Goal: Complete application form

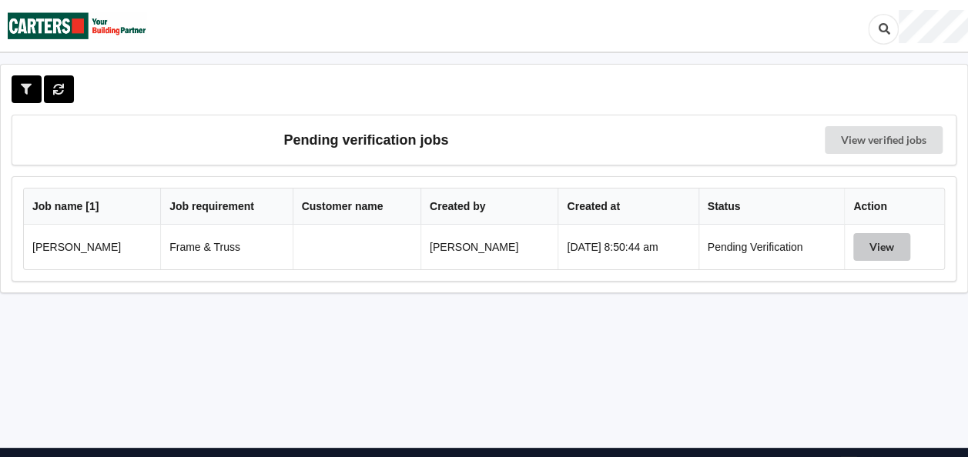
click at [878, 242] on button "View" at bounding box center [881, 247] width 57 height 28
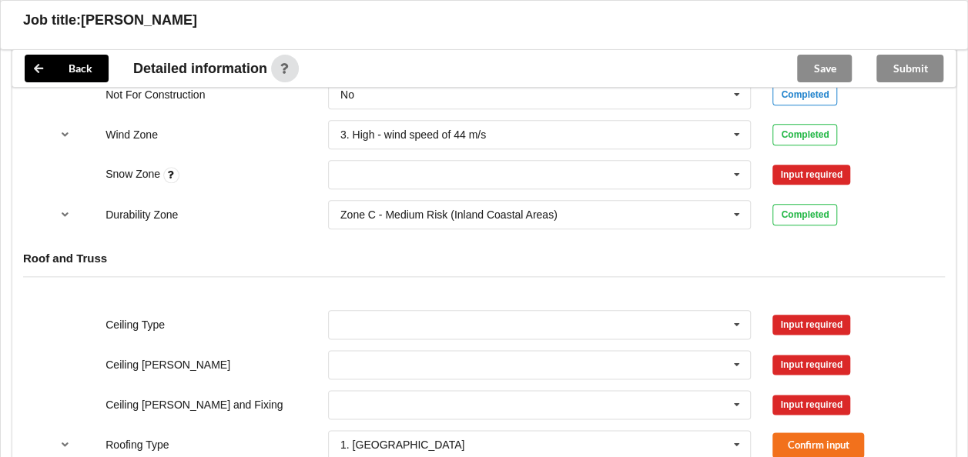
scroll to position [770, 0]
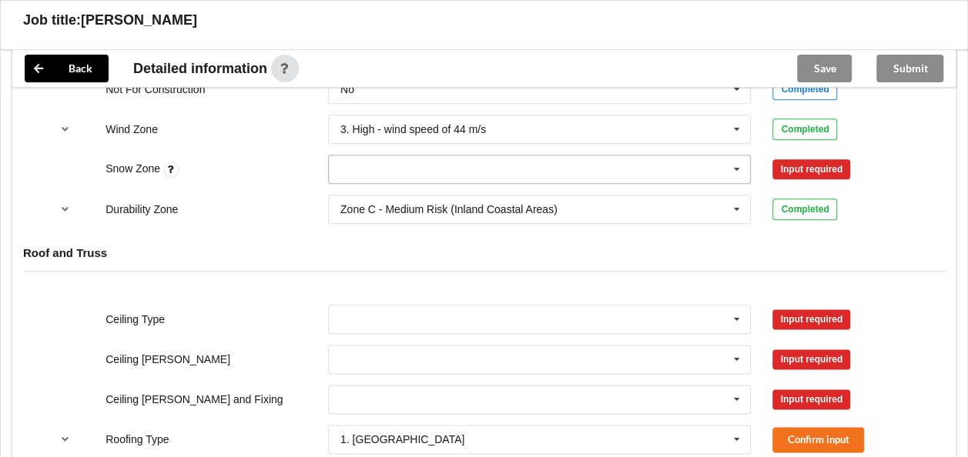
click at [426, 163] on input "text" at bounding box center [541, 170] width 422 height 28
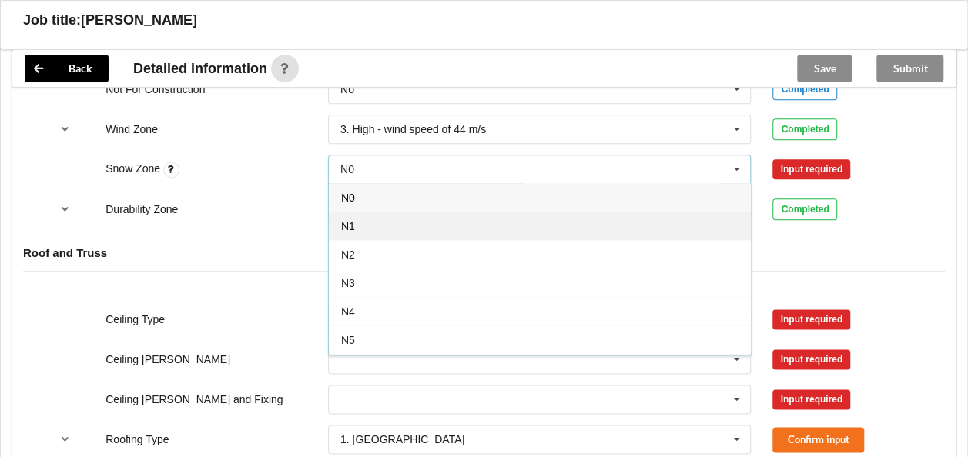
click at [359, 223] on div "N1" at bounding box center [540, 226] width 422 height 28
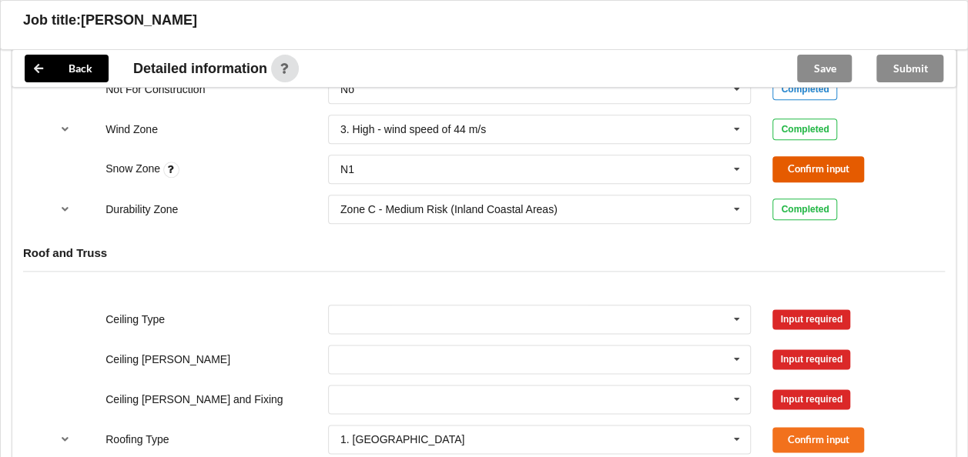
click at [786, 163] on button "Confirm input" at bounding box center [818, 168] width 92 height 25
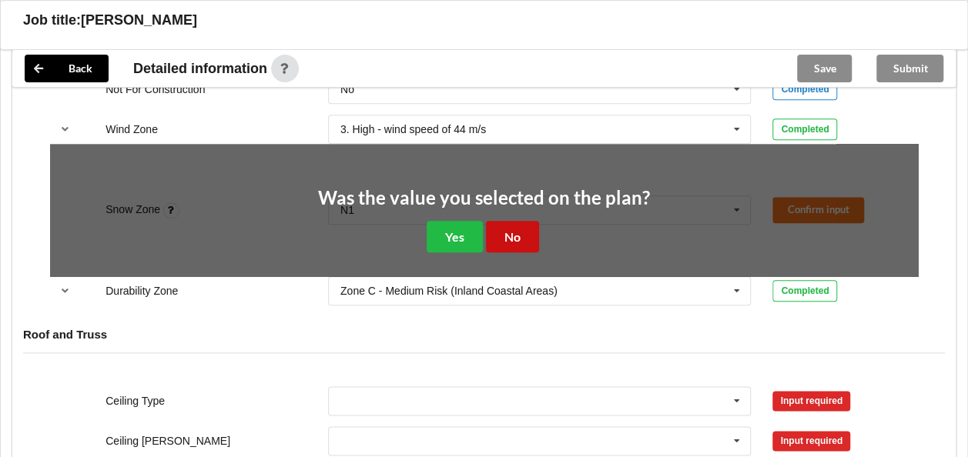
click at [512, 239] on button "No" at bounding box center [512, 237] width 53 height 32
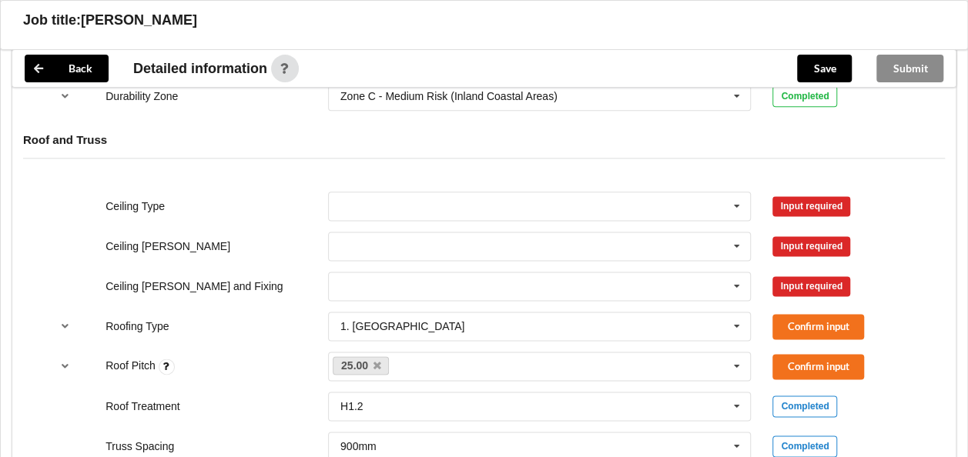
scroll to position [924, 0]
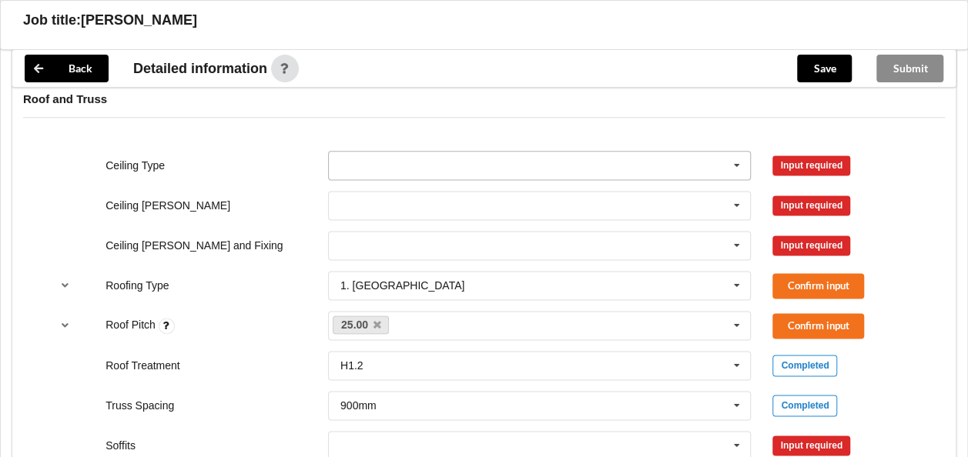
click at [480, 160] on input "text" at bounding box center [541, 166] width 422 height 28
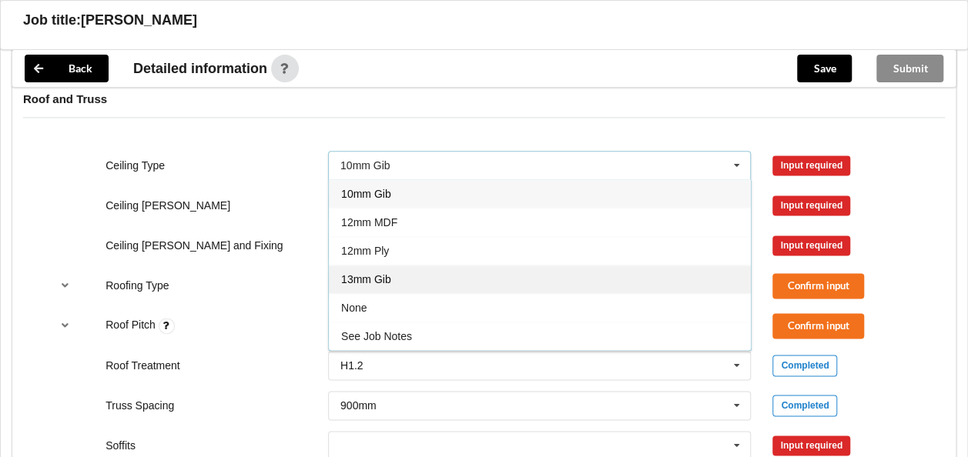
click at [409, 267] on div "13mm Gib" at bounding box center [540, 279] width 422 height 28
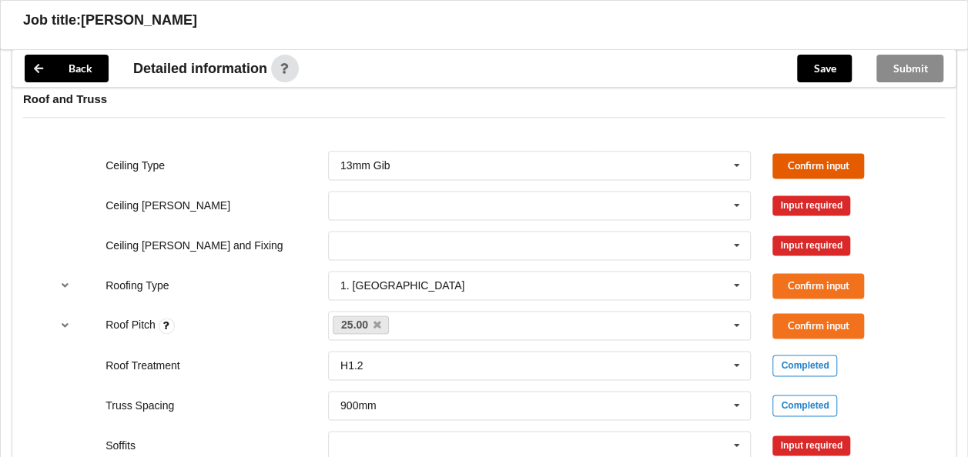
click at [796, 157] on button "Confirm input" at bounding box center [818, 165] width 92 height 25
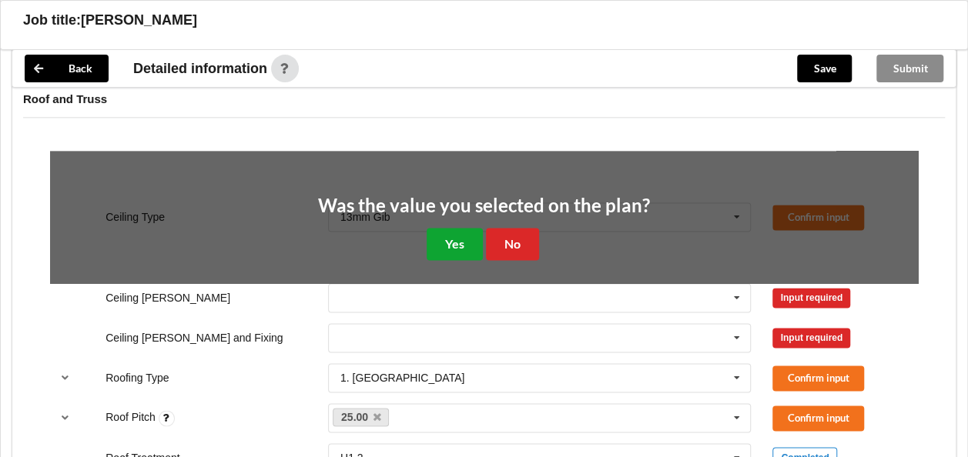
click at [467, 239] on button "Yes" at bounding box center [455, 244] width 56 height 32
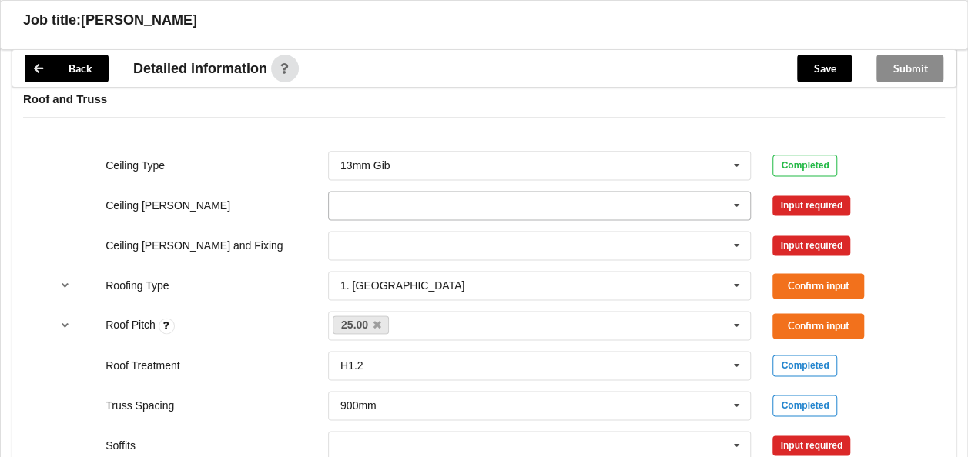
click at [440, 208] on input "text" at bounding box center [541, 206] width 422 height 28
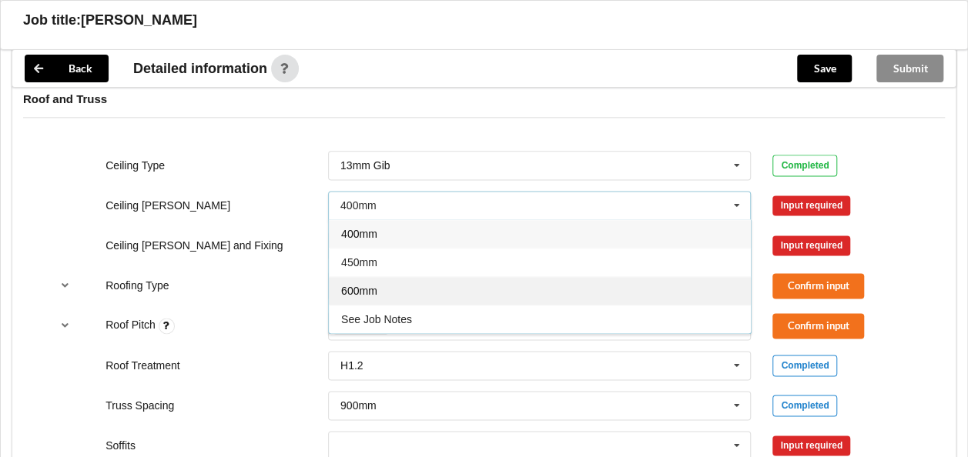
click at [383, 285] on div "600mm" at bounding box center [540, 290] width 422 height 28
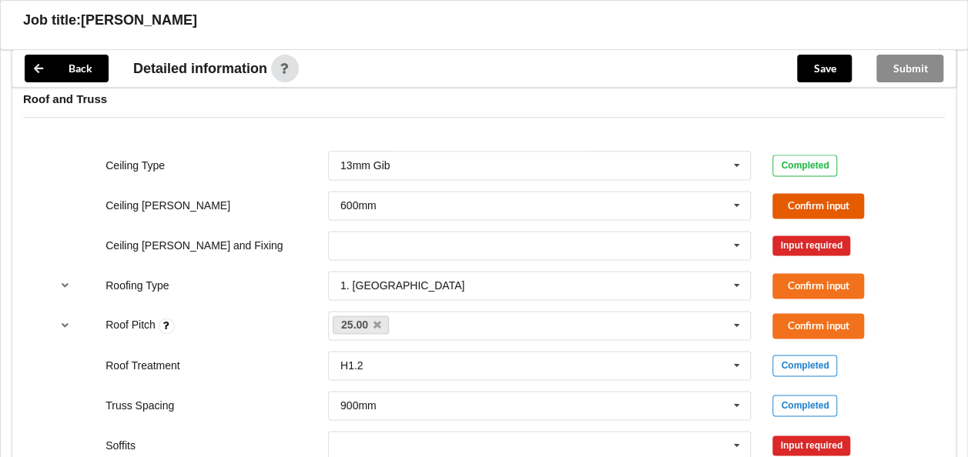
click at [799, 202] on button "Confirm input" at bounding box center [818, 205] width 92 height 25
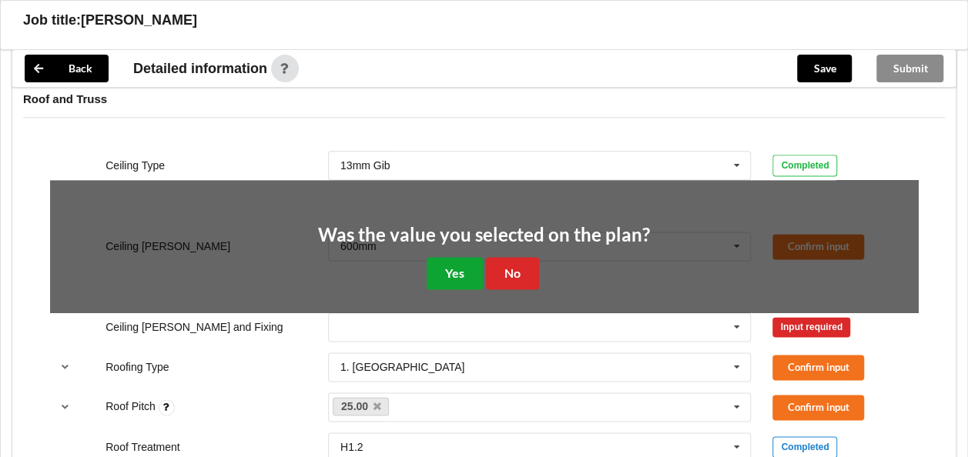
click at [458, 265] on button "Yes" at bounding box center [455, 273] width 56 height 32
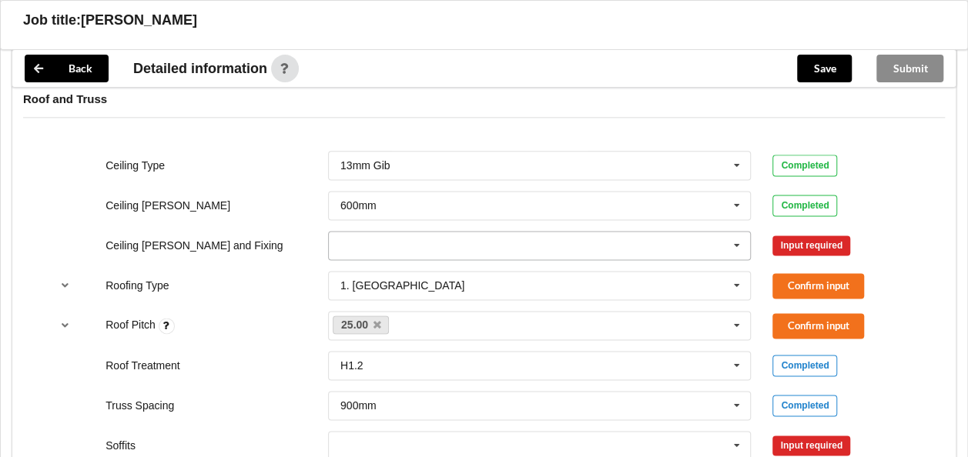
click at [465, 241] on input "text" at bounding box center [541, 246] width 422 height 28
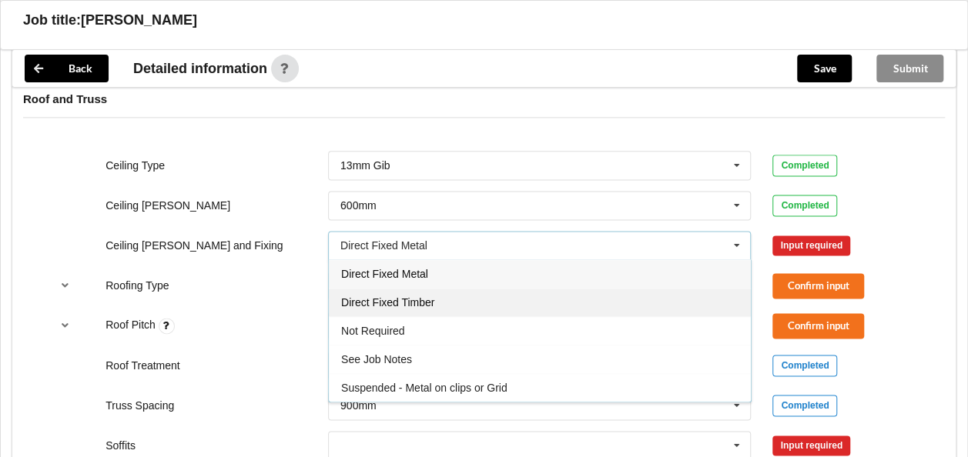
click at [425, 299] on span "Direct Fixed Timber" at bounding box center [387, 302] width 93 height 12
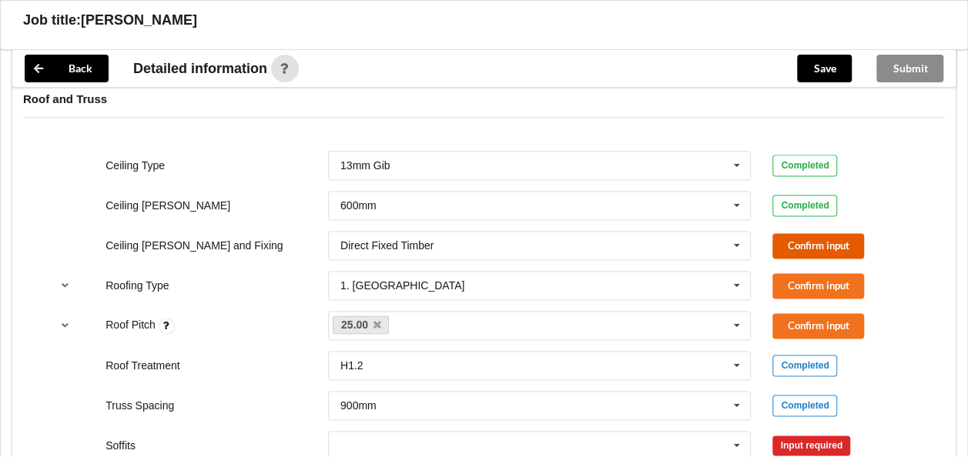
click at [818, 236] on button "Confirm input" at bounding box center [818, 245] width 92 height 25
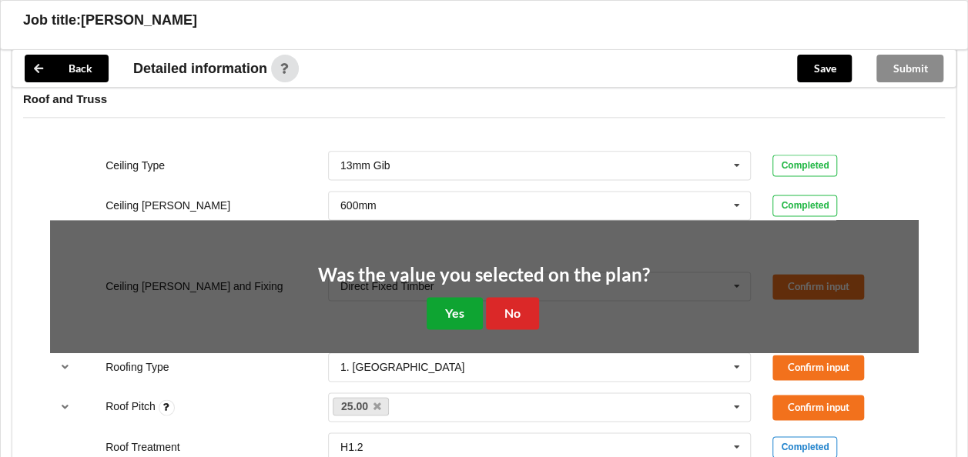
click at [457, 307] on button "Yes" at bounding box center [455, 313] width 56 height 32
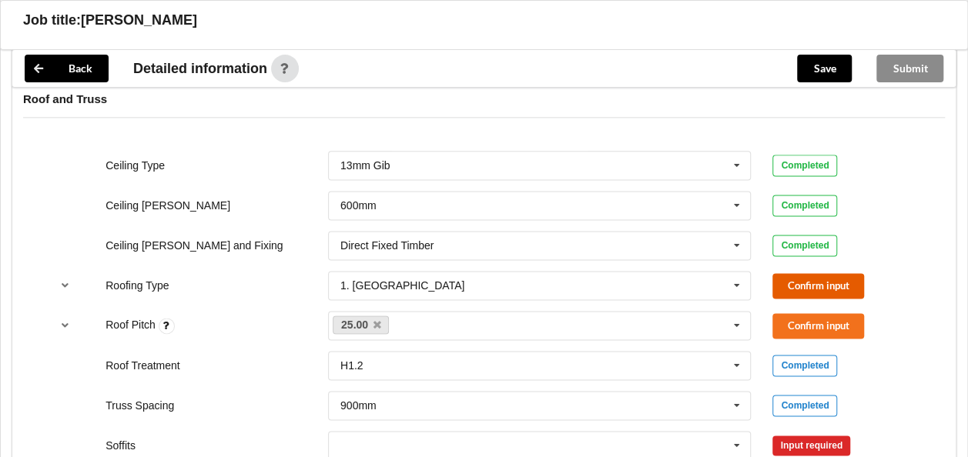
click at [800, 286] on button "Confirm input" at bounding box center [818, 285] width 92 height 25
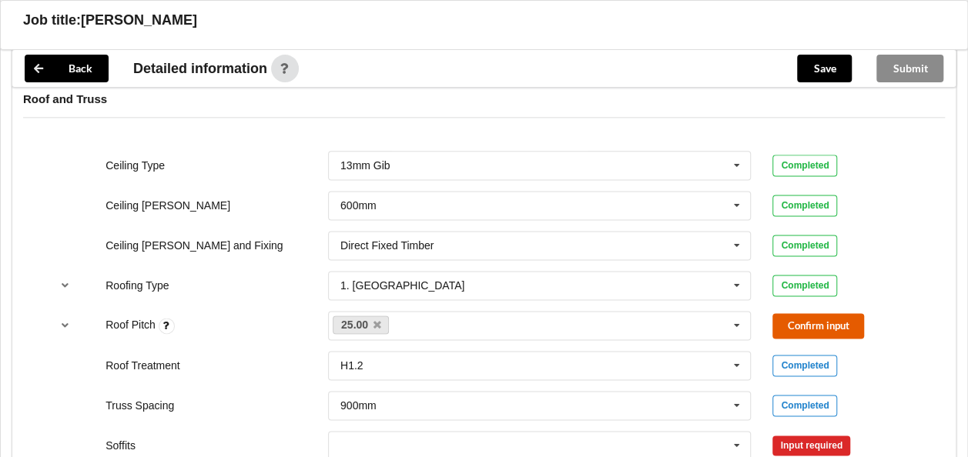
click at [797, 319] on button "Confirm input" at bounding box center [818, 325] width 92 height 25
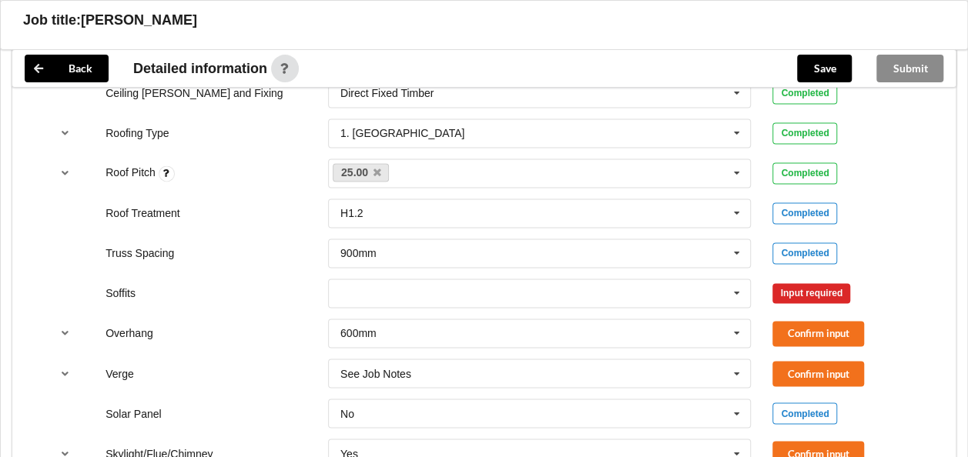
scroll to position [1078, 0]
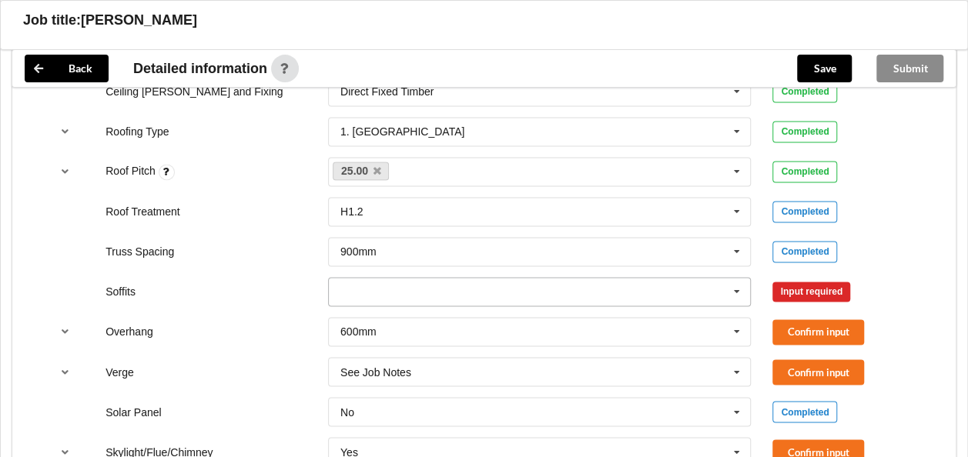
click at [521, 290] on input "text" at bounding box center [541, 292] width 422 height 28
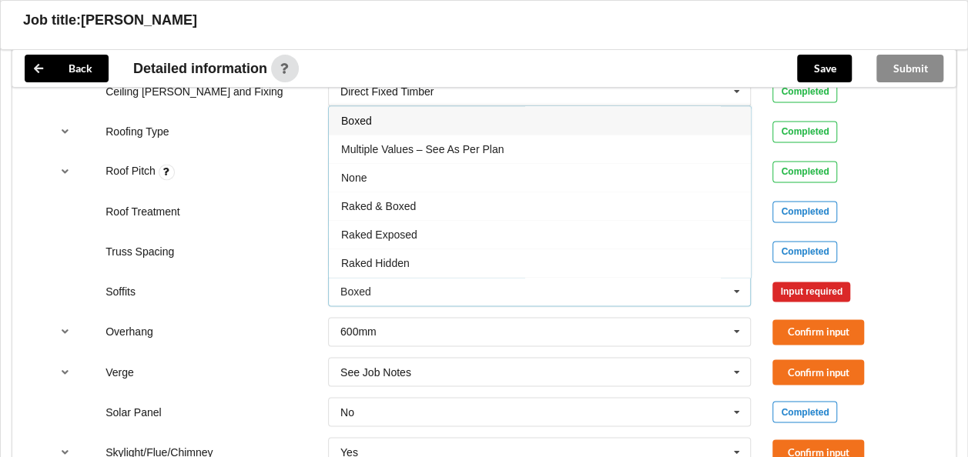
click at [464, 151] on div "Multiple Values – See As Per Plan" at bounding box center [540, 149] width 422 height 28
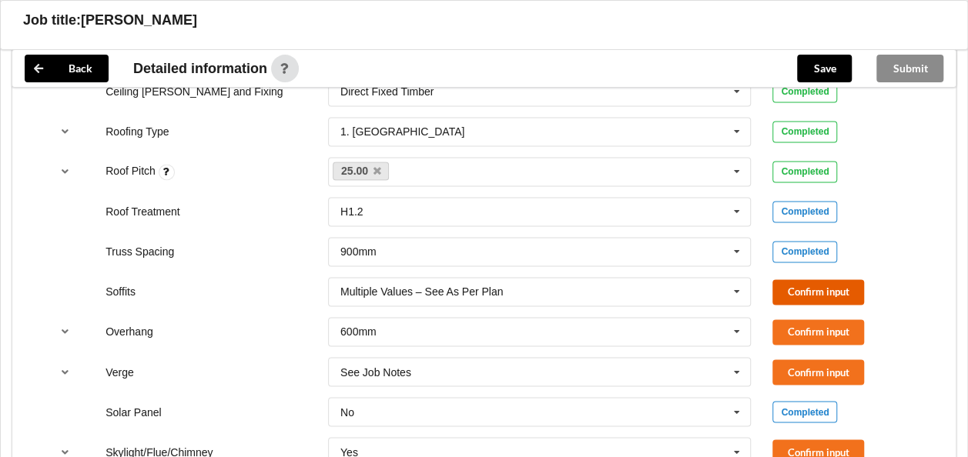
click at [792, 280] on button "Confirm input" at bounding box center [818, 292] width 92 height 25
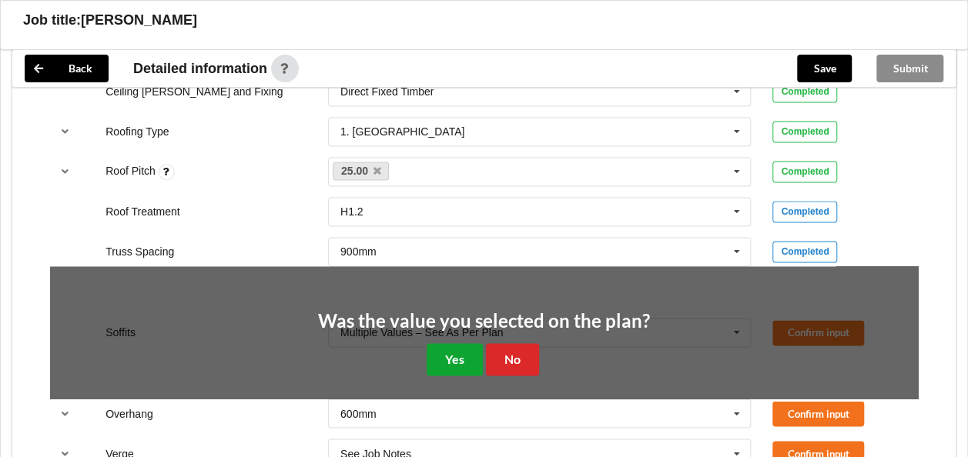
click at [454, 359] on button "Yes" at bounding box center [455, 359] width 56 height 32
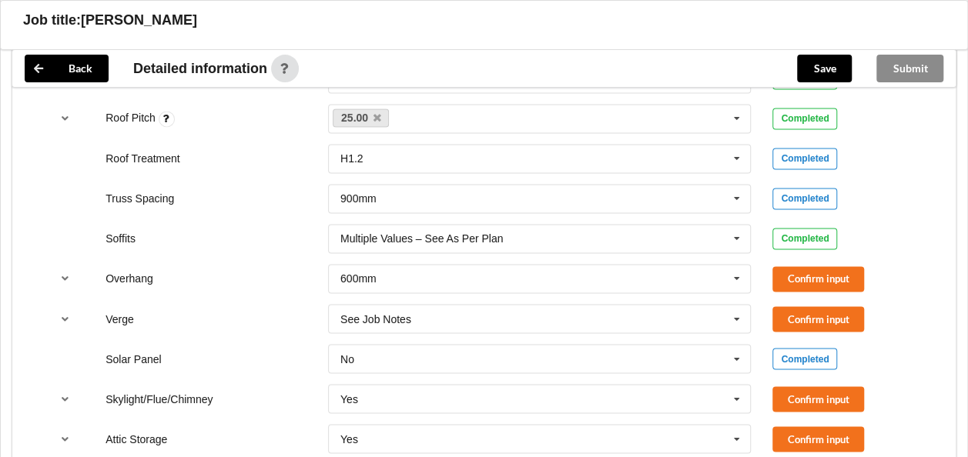
scroll to position [1155, 0]
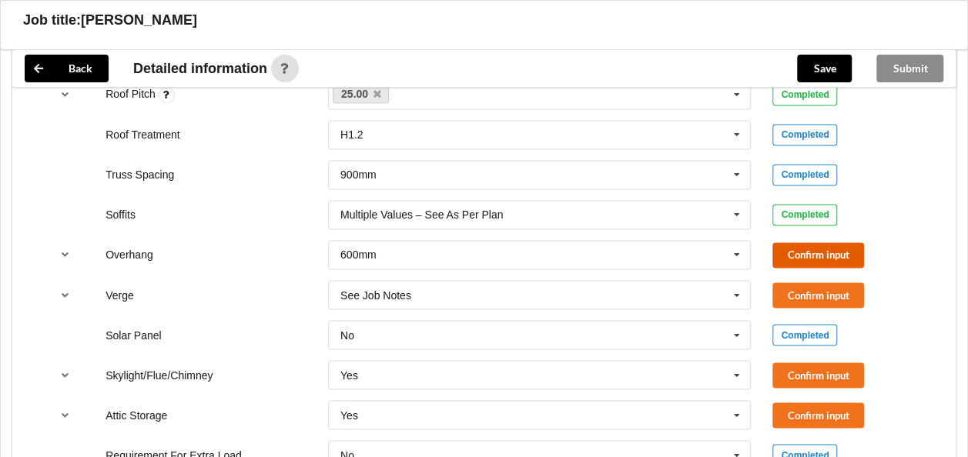
click at [810, 249] on button "Confirm input" at bounding box center [818, 255] width 92 height 25
click at [735, 211] on icon at bounding box center [736, 215] width 23 height 28
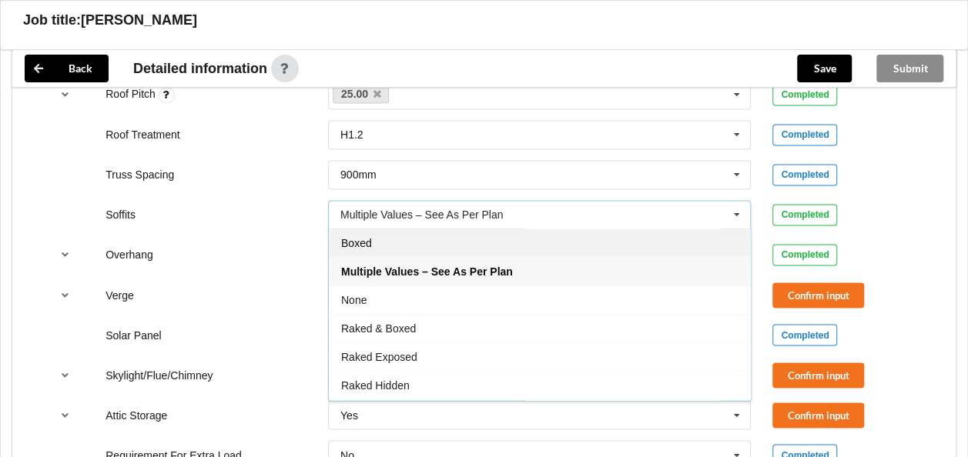
click at [517, 246] on div "Boxed" at bounding box center [540, 243] width 422 height 28
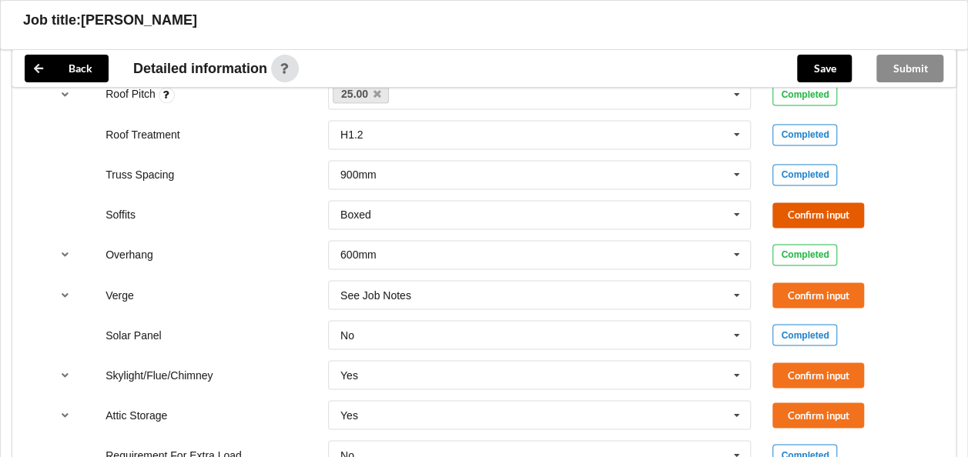
click at [790, 210] on button "Confirm input" at bounding box center [818, 215] width 92 height 25
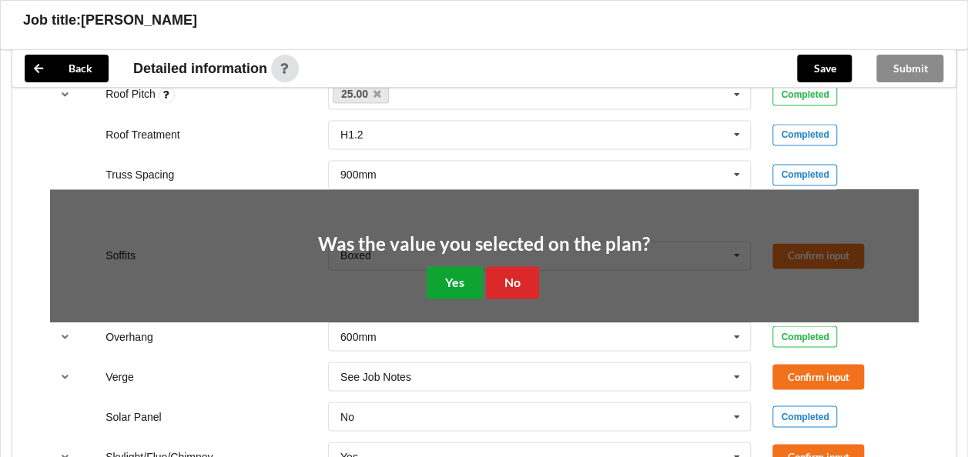
click at [465, 280] on button "Yes" at bounding box center [455, 282] width 56 height 32
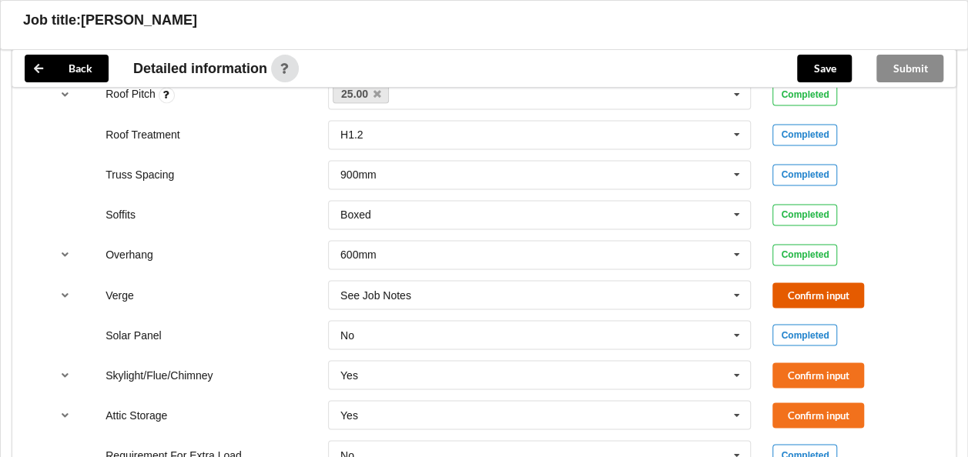
click at [803, 290] on button "Confirm input" at bounding box center [818, 295] width 92 height 25
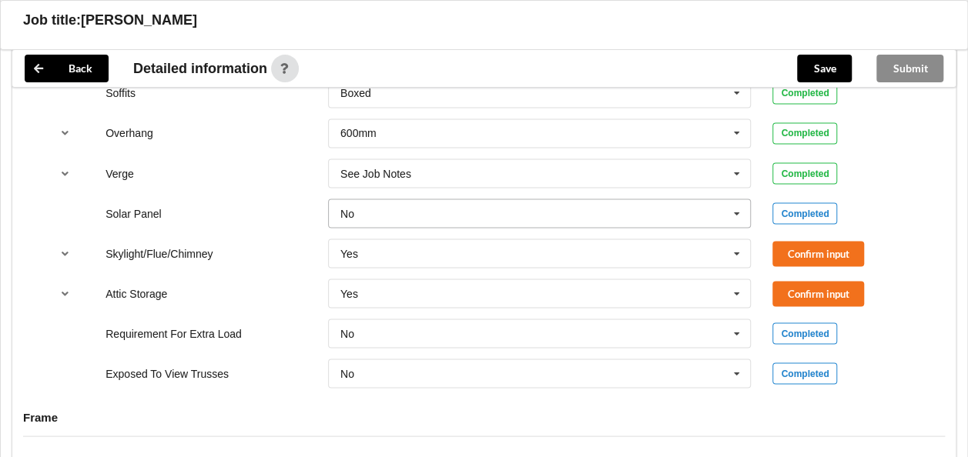
scroll to position [1309, 0]
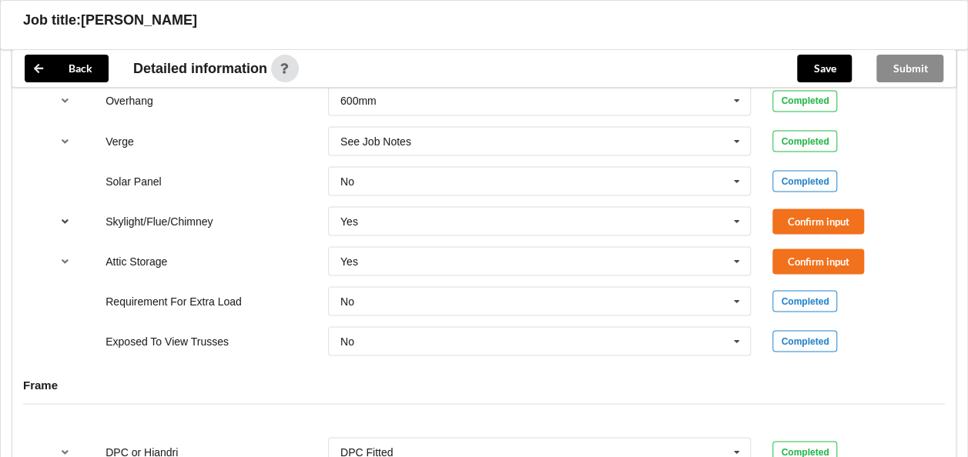
click at [63, 216] on icon "reference-toggle" at bounding box center [65, 220] width 13 height 9
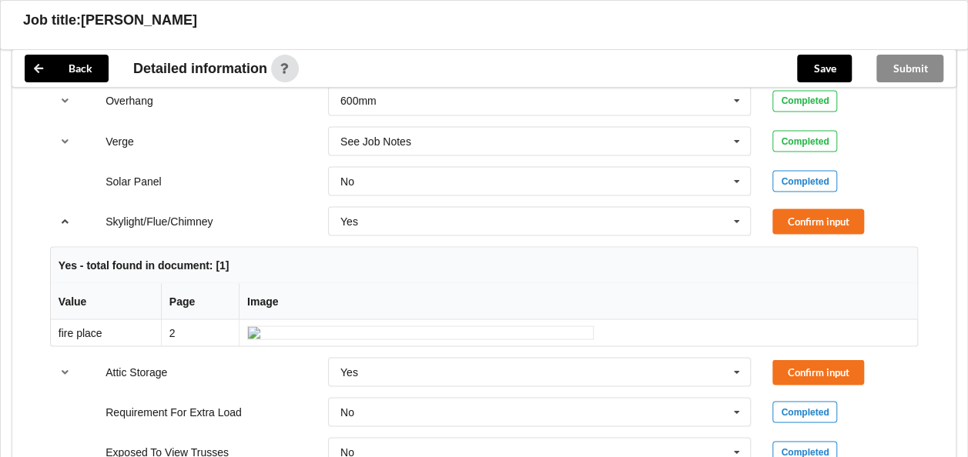
click at [63, 216] on icon "reference-toggle" at bounding box center [65, 220] width 13 height 9
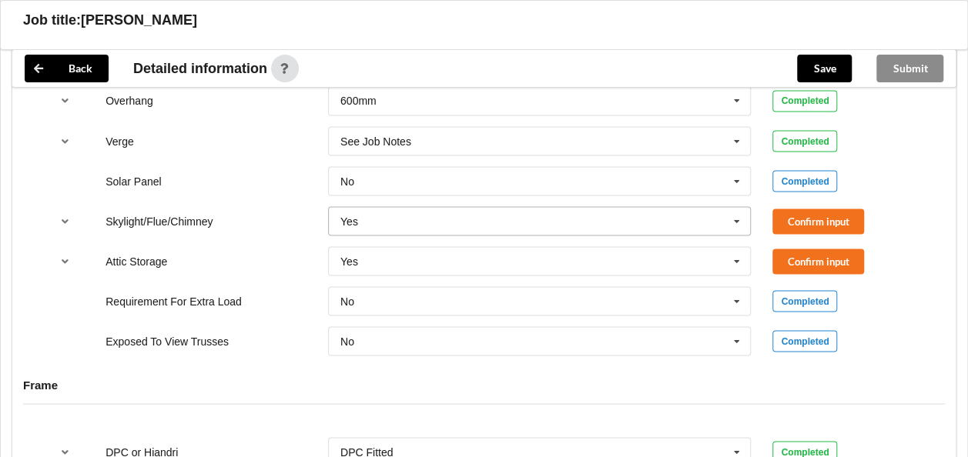
click at [738, 219] on icon at bounding box center [736, 221] width 23 height 28
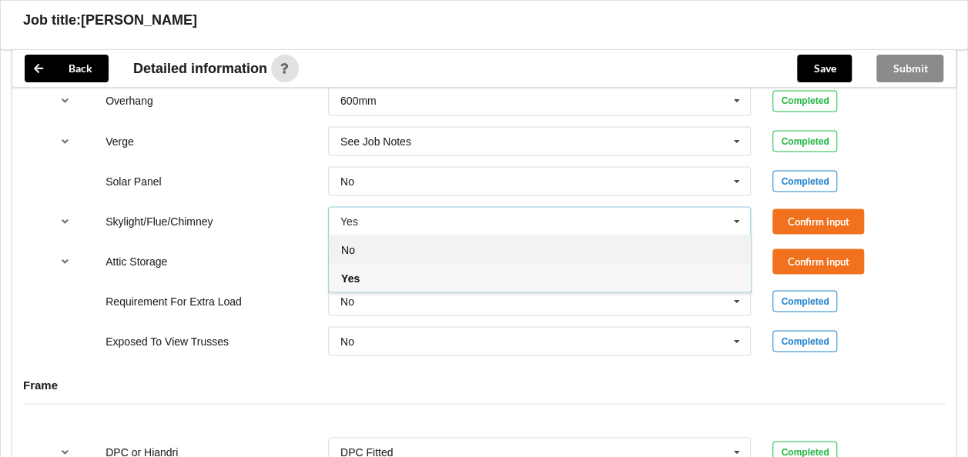
click at [387, 257] on div "No" at bounding box center [540, 249] width 422 height 28
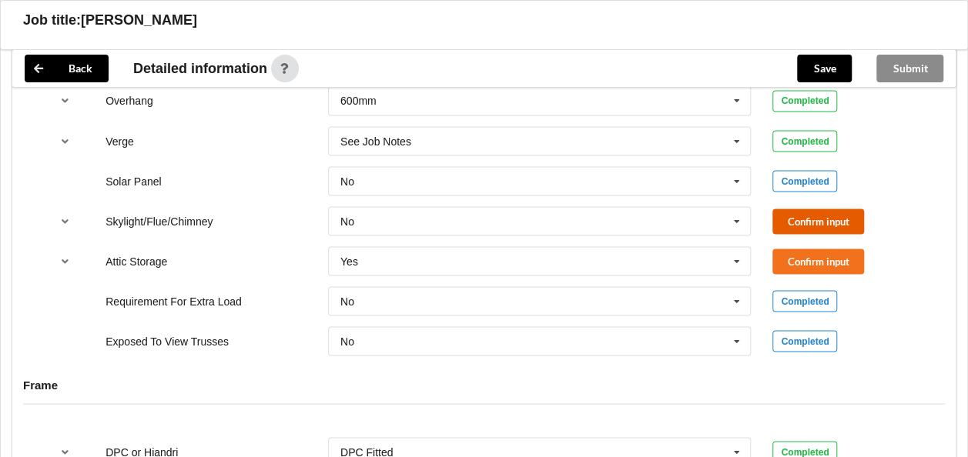
click at [817, 211] on button "Confirm input" at bounding box center [818, 221] width 92 height 25
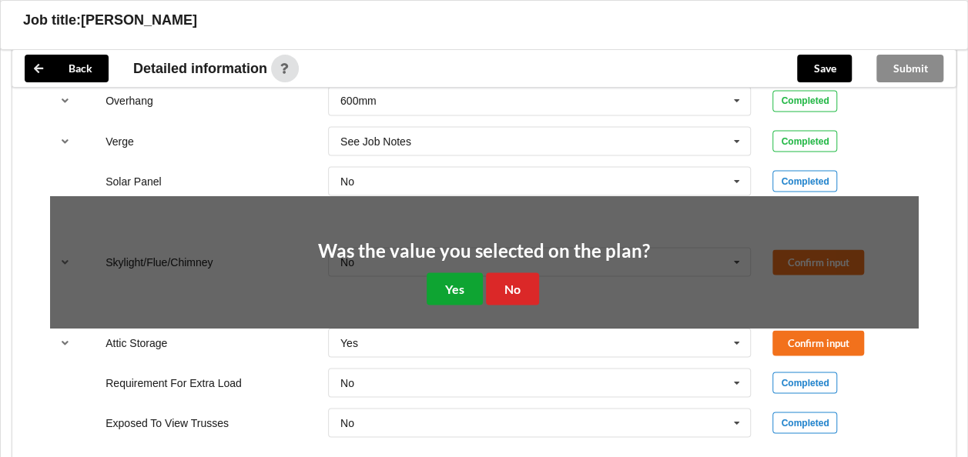
click at [456, 277] on button "Yes" at bounding box center [455, 289] width 56 height 32
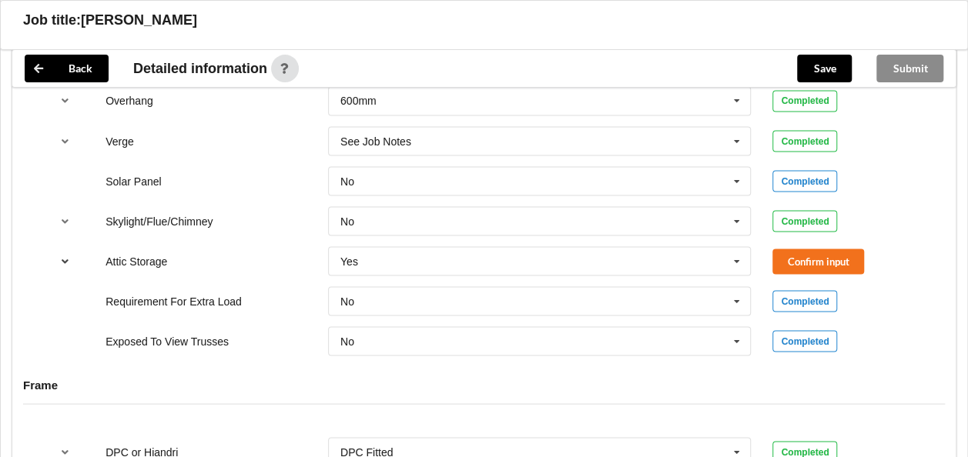
click at [61, 257] on icon "reference-toggle" at bounding box center [65, 260] width 13 height 9
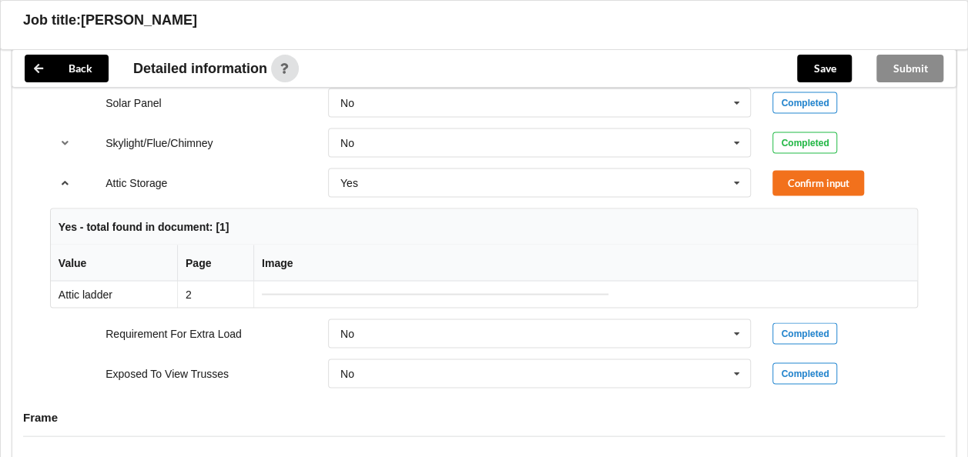
scroll to position [1386, 0]
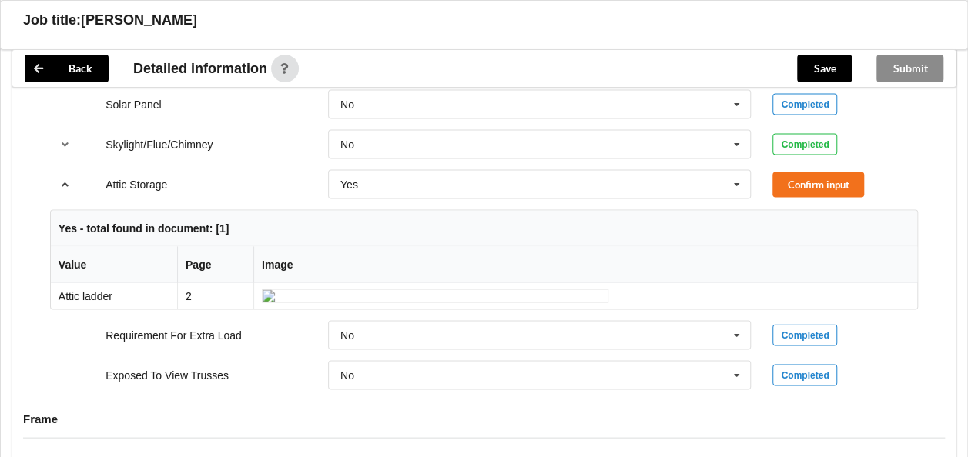
click at [65, 183] on icon "reference-toggle" at bounding box center [65, 183] width 13 height 9
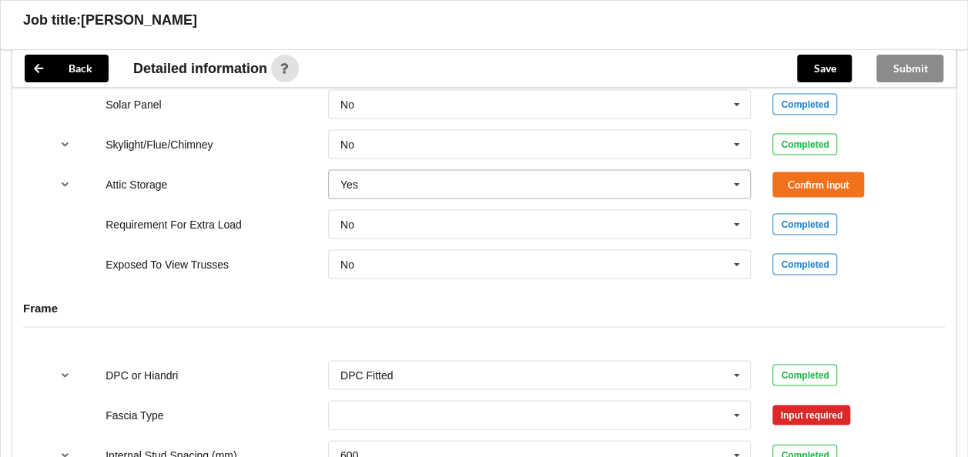
click at [735, 176] on icon at bounding box center [736, 184] width 23 height 28
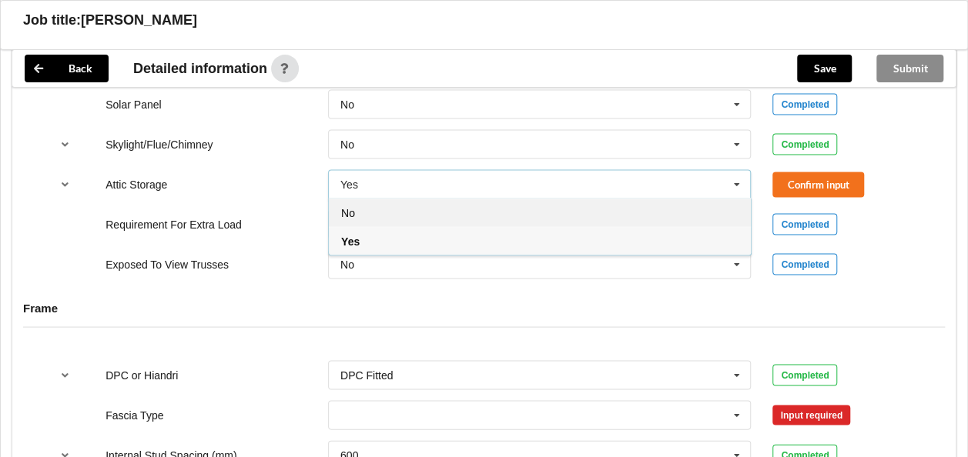
click at [374, 211] on div "No" at bounding box center [540, 212] width 422 height 28
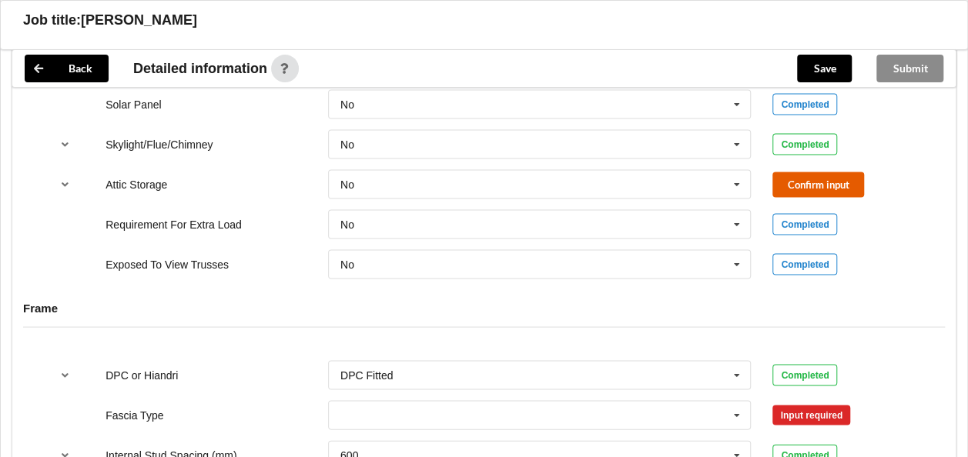
click at [826, 180] on button "Confirm input" at bounding box center [818, 184] width 92 height 25
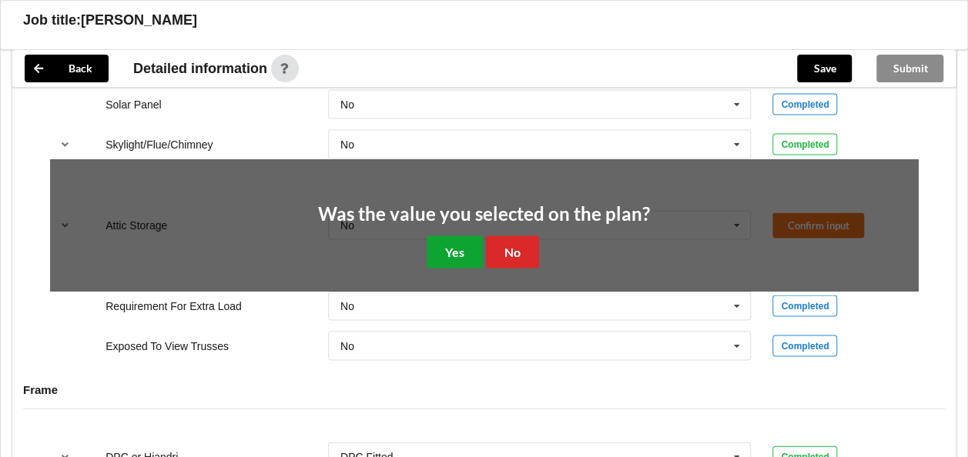
click at [465, 243] on button "Yes" at bounding box center [455, 252] width 56 height 32
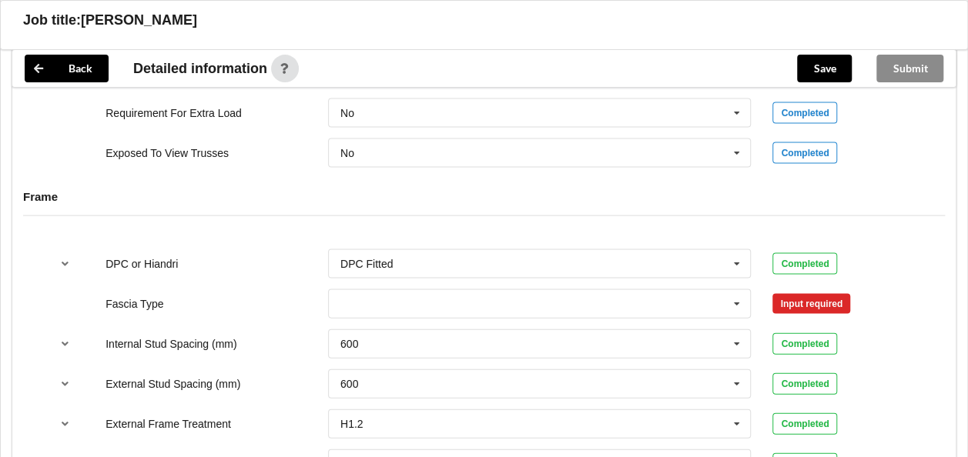
scroll to position [1540, 0]
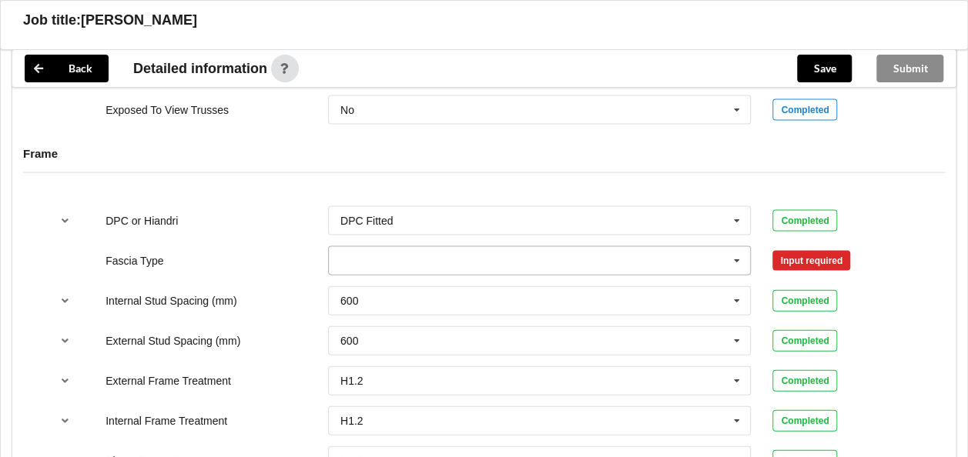
click at [422, 257] on input "text" at bounding box center [541, 261] width 422 height 28
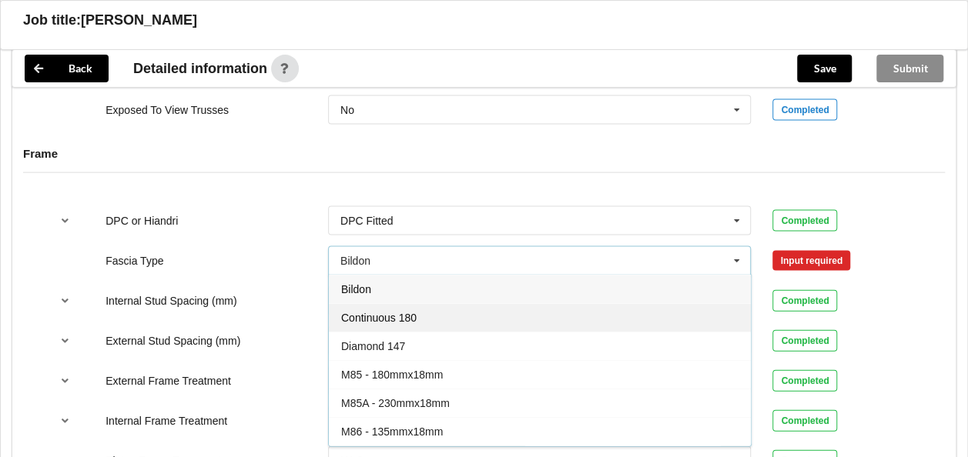
click at [396, 312] on span "Continuous 180" at bounding box center [378, 318] width 75 height 12
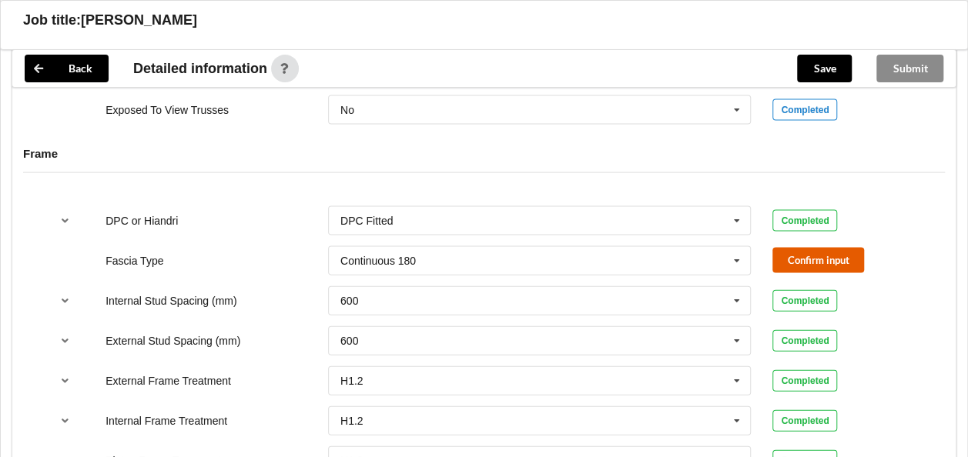
click at [809, 251] on button "Confirm input" at bounding box center [818, 260] width 92 height 25
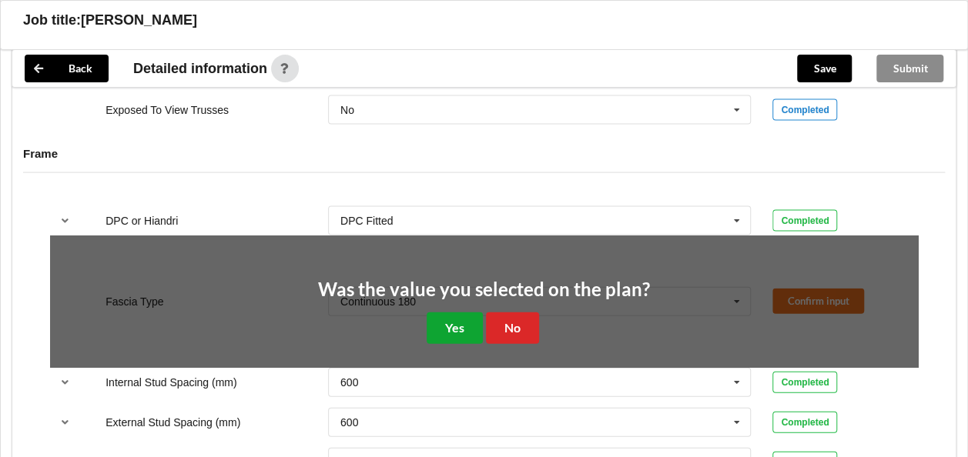
click at [445, 316] on button "Yes" at bounding box center [455, 329] width 56 height 32
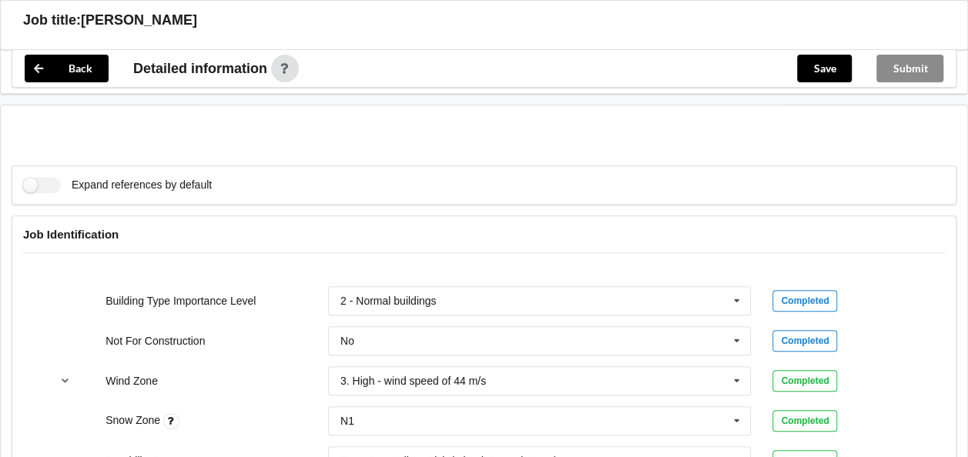
scroll to position [437, 0]
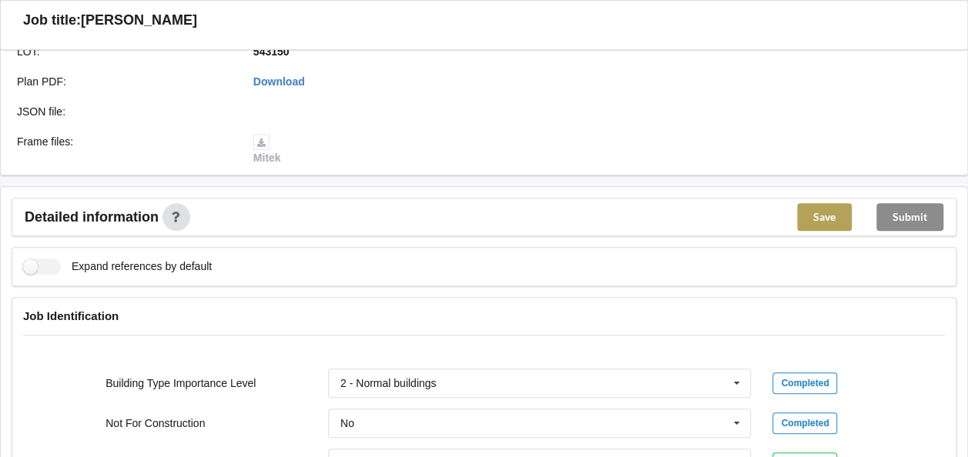
click at [825, 214] on button "Save" at bounding box center [824, 217] width 55 height 28
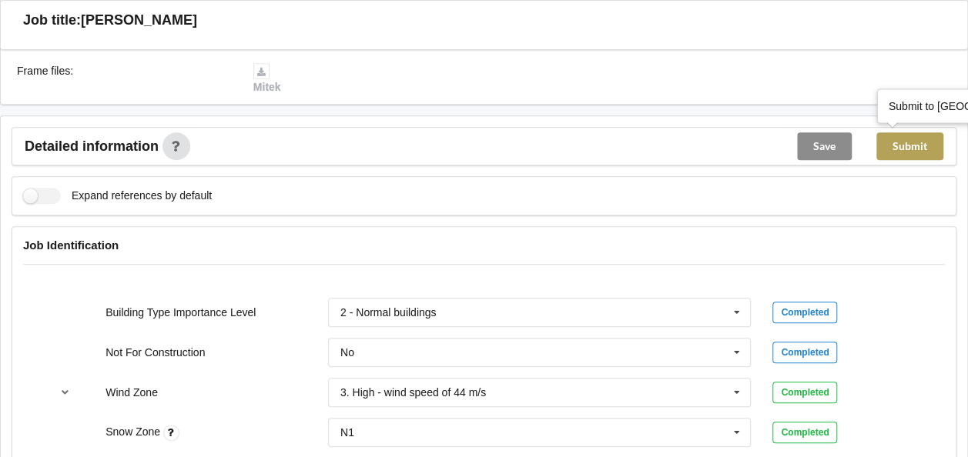
click at [909, 143] on button "Submit" at bounding box center [909, 146] width 67 height 28
